Goal: Task Accomplishment & Management: Use online tool/utility

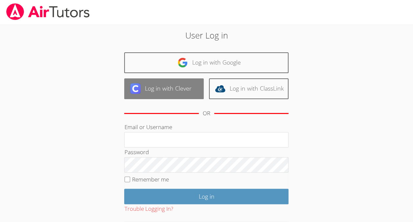
click at [176, 86] on link "Log in with Clever" at bounding box center [164, 88] width 80 height 21
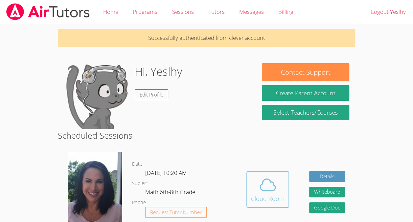
click at [279, 184] on span at bounding box center [268, 184] width 34 height 18
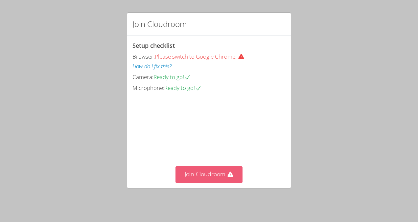
click at [214, 170] on button "Join Cloudroom" at bounding box center [209, 174] width 67 height 16
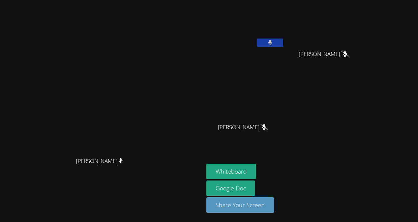
click at [284, 42] on button at bounding box center [270, 42] width 26 height 8
click at [256, 168] on button "Whiteboard" at bounding box center [232, 170] width 50 height 15
click at [274, 42] on icon at bounding box center [270, 43] width 7 height 6
click at [272, 42] on icon at bounding box center [270, 43] width 4 height 6
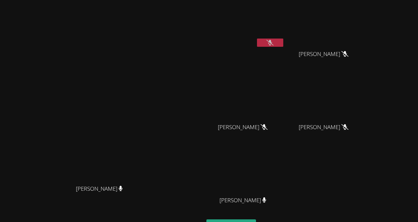
click at [274, 41] on icon at bounding box center [270, 43] width 7 height 6
drag, startPoint x: 313, startPoint y: 41, endPoint x: 309, endPoint y: 32, distance: 9.4
click at [285, 32] on video at bounding box center [246, 25] width 78 height 44
drag, startPoint x: 314, startPoint y: 40, endPoint x: 273, endPoint y: 57, distance: 43.7
click at [273, 57] on div "[PERSON_NAME]" at bounding box center [246, 38] width 78 height 70
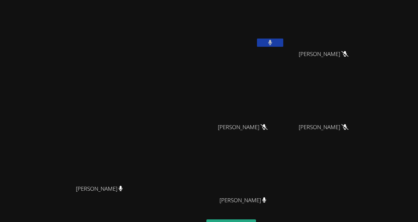
click at [284, 43] on button at bounding box center [270, 42] width 26 height 8
click at [273, 42] on icon at bounding box center [270, 43] width 4 height 6
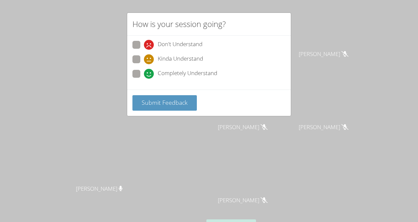
click at [201, 72] on span "Completely Understand" at bounding box center [188, 74] width 60 height 10
click at [150, 72] on input "Completely Understand" at bounding box center [147, 73] width 6 height 6
radio input "true"
click at [178, 103] on span "Submit Feedback" at bounding box center [165, 102] width 46 height 8
